Goal: Task Accomplishment & Management: Manage account settings

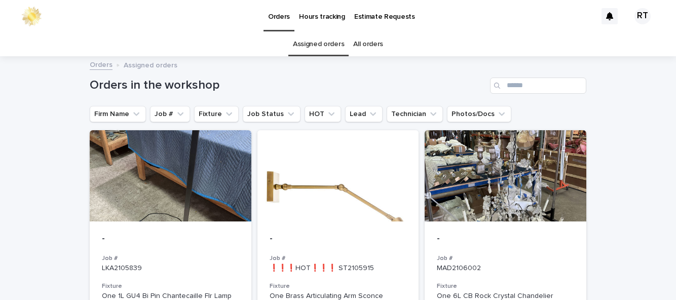
click at [370, 44] on link "All orders" at bounding box center [368, 44] width 30 height 24
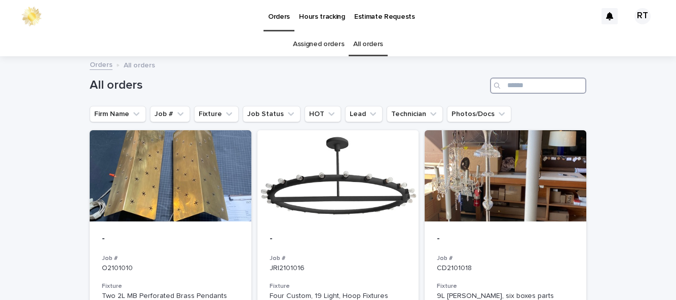
click at [517, 83] on input "Search" at bounding box center [538, 86] width 96 height 16
type input "****"
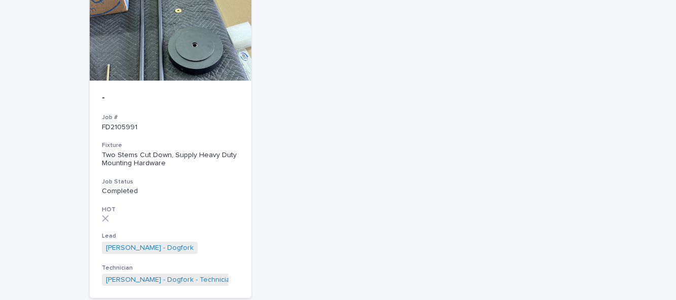
scroll to position [146, 0]
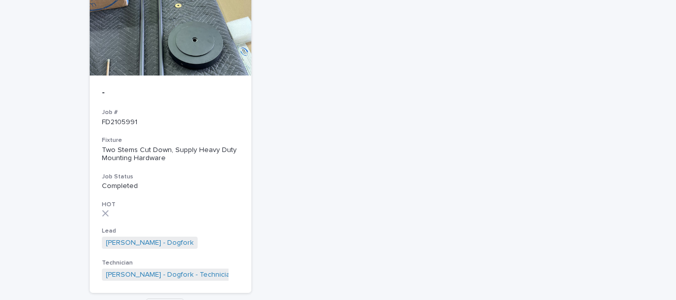
click at [120, 103] on div "- Job # FD2105991 Fixture Two Stems Cut Down, Supply Heavy Duty Mounting Hardwa…" at bounding box center [171, 185] width 162 height 218
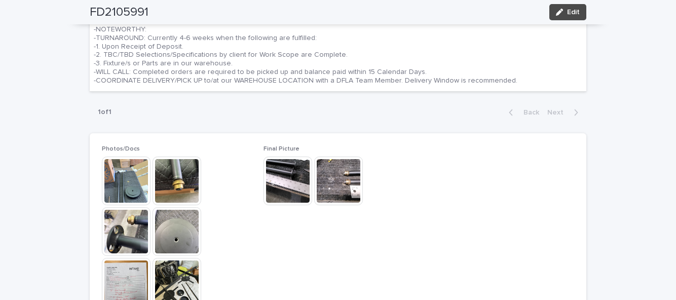
scroll to position [481, 0]
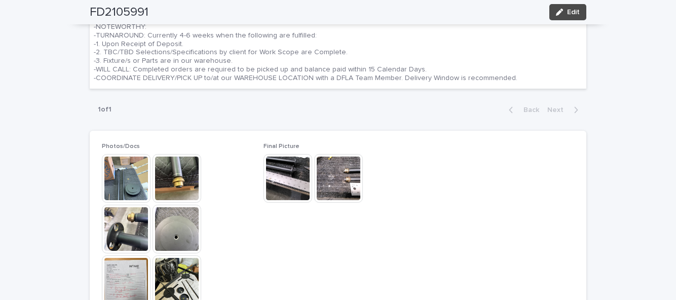
click at [568, 9] on span "Edit" at bounding box center [573, 12] width 13 height 7
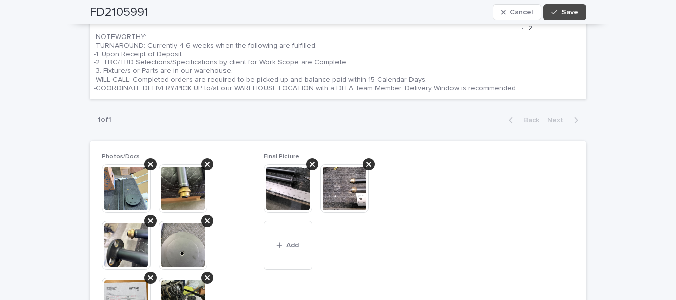
scroll to position [526, 0]
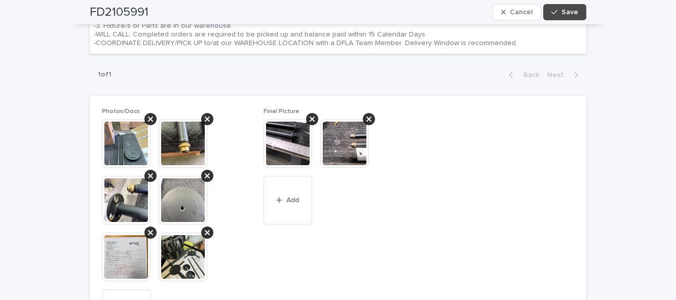
click at [291, 200] on span "Add" at bounding box center [292, 200] width 13 height 7
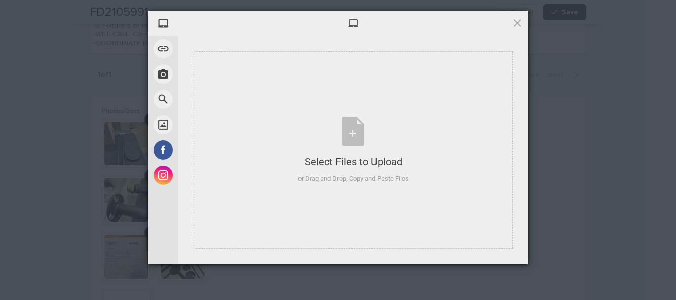
click at [353, 129] on div "Select Files to Upload or Drag and Drop, Copy and Paste Files" at bounding box center [353, 150] width 111 height 67
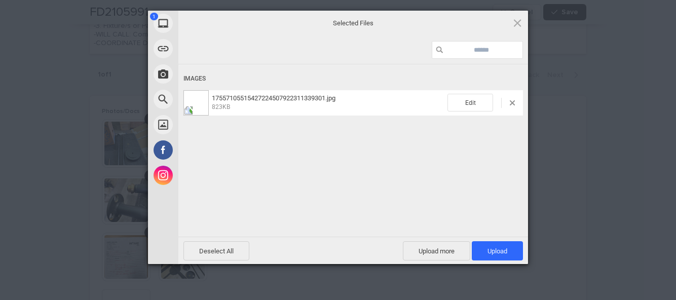
click at [434, 250] on span "Upload more" at bounding box center [436, 250] width 67 height 19
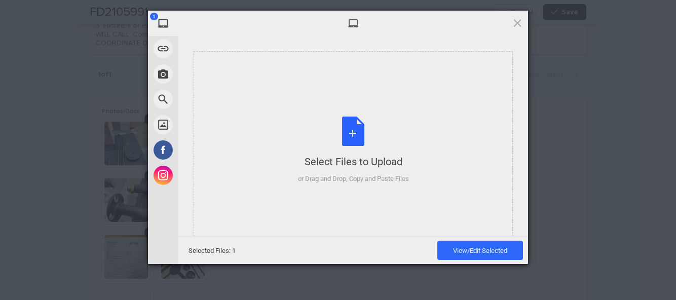
click at [351, 139] on div "Select Files to Upload or Drag and Drop, Copy and Paste Files" at bounding box center [353, 150] width 111 height 67
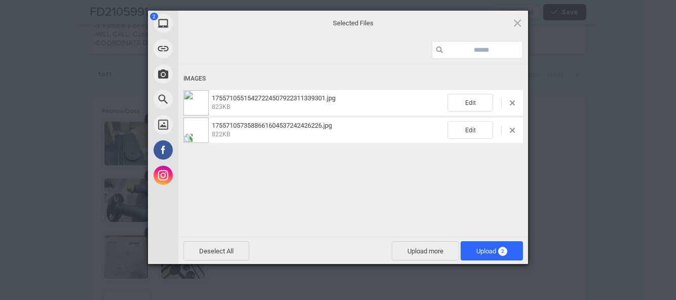
click at [500, 251] on span "2" at bounding box center [502, 251] width 9 height 9
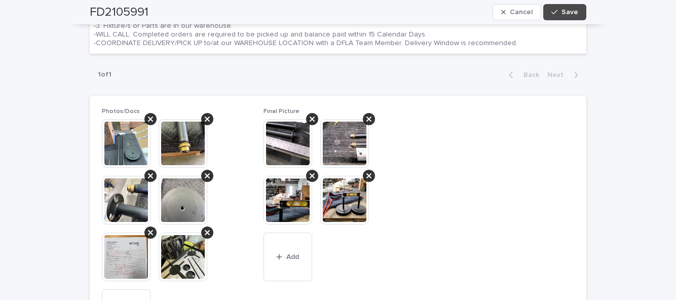
click at [580, 13] on button "Save" at bounding box center [564, 12] width 43 height 16
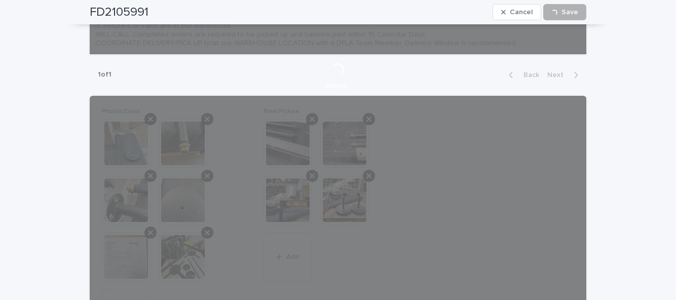
click at [673, 142] on div "**********" at bounding box center [338, 70] width 676 height 1079
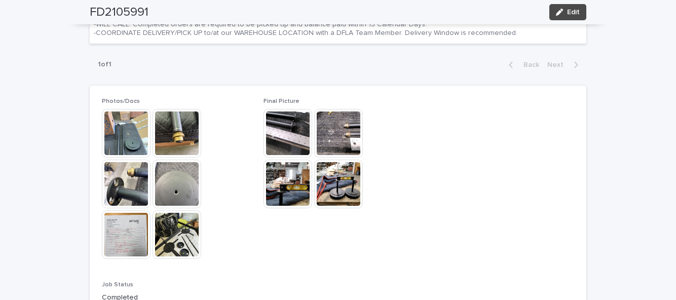
scroll to position [481, 0]
